Goal: Navigation & Orientation: Go to known website

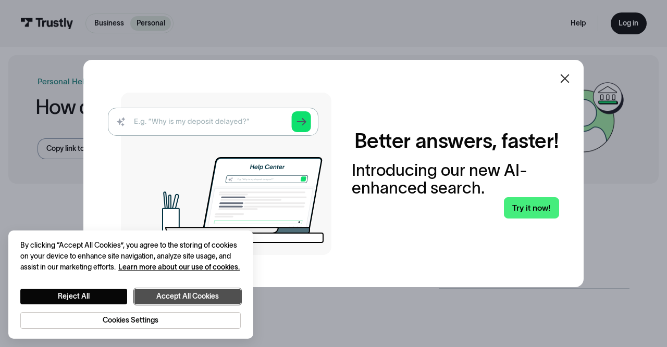
click at [204, 301] on button "Accept All Cookies" at bounding box center [187, 296] width 107 height 15
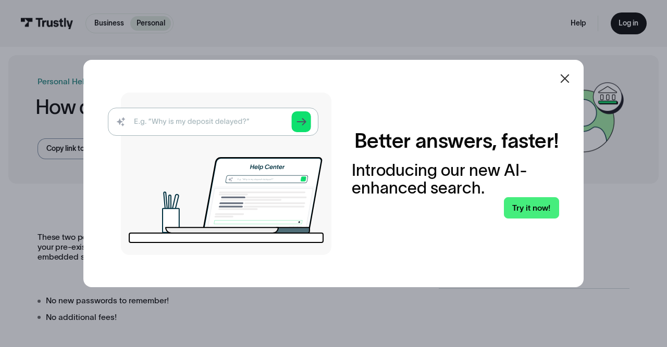
click at [567, 76] on icon at bounding box center [564, 78] width 9 height 9
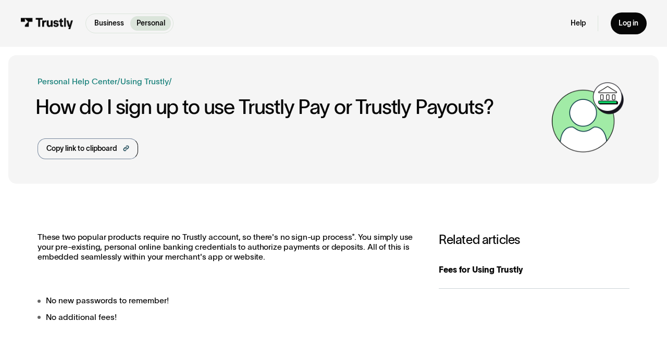
click at [41, 26] on img at bounding box center [46, 23] width 53 height 11
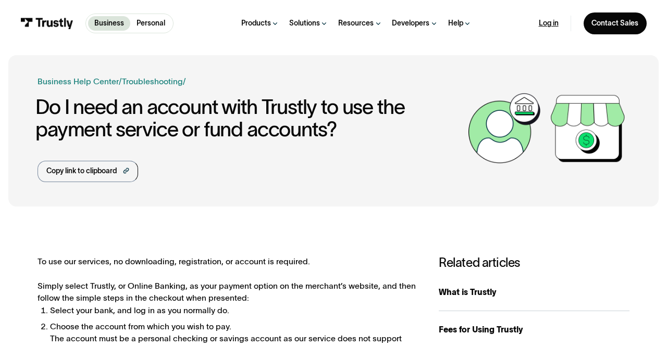
click at [547, 26] on link "Log in" at bounding box center [549, 23] width 20 height 9
